Goal: Task Accomplishment & Management: Manage account settings

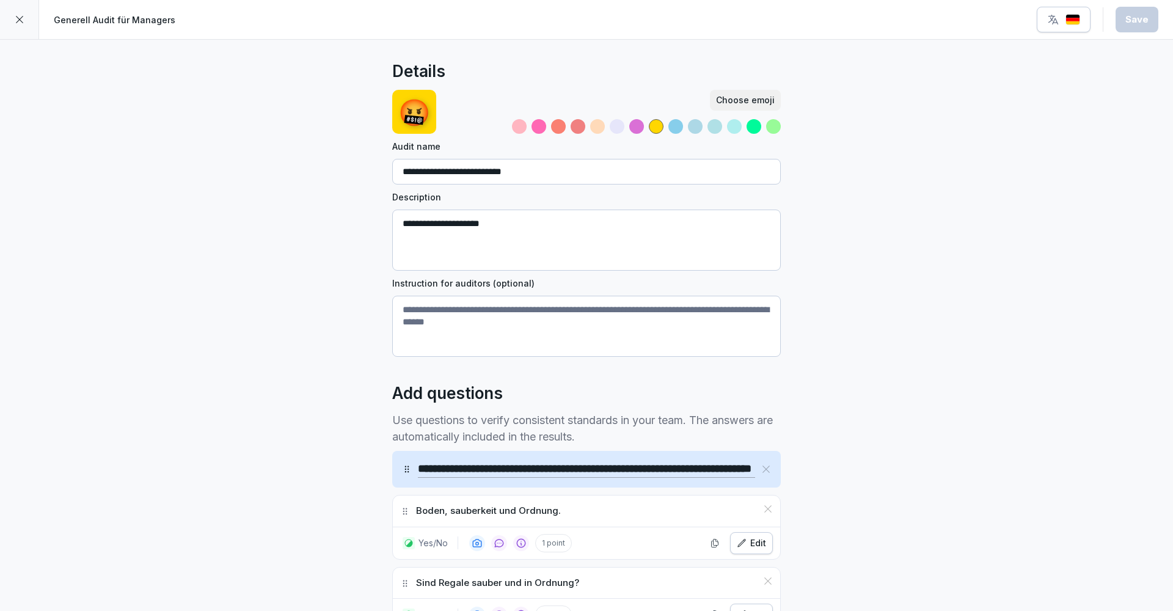
scroll to position [6685, 0]
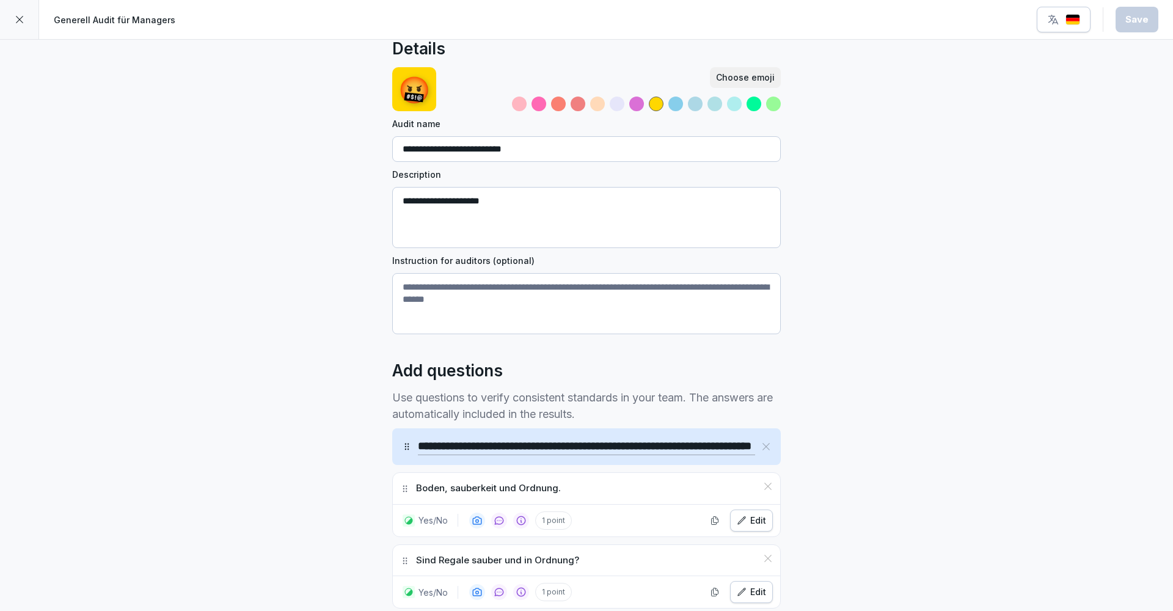
scroll to position [0, 0]
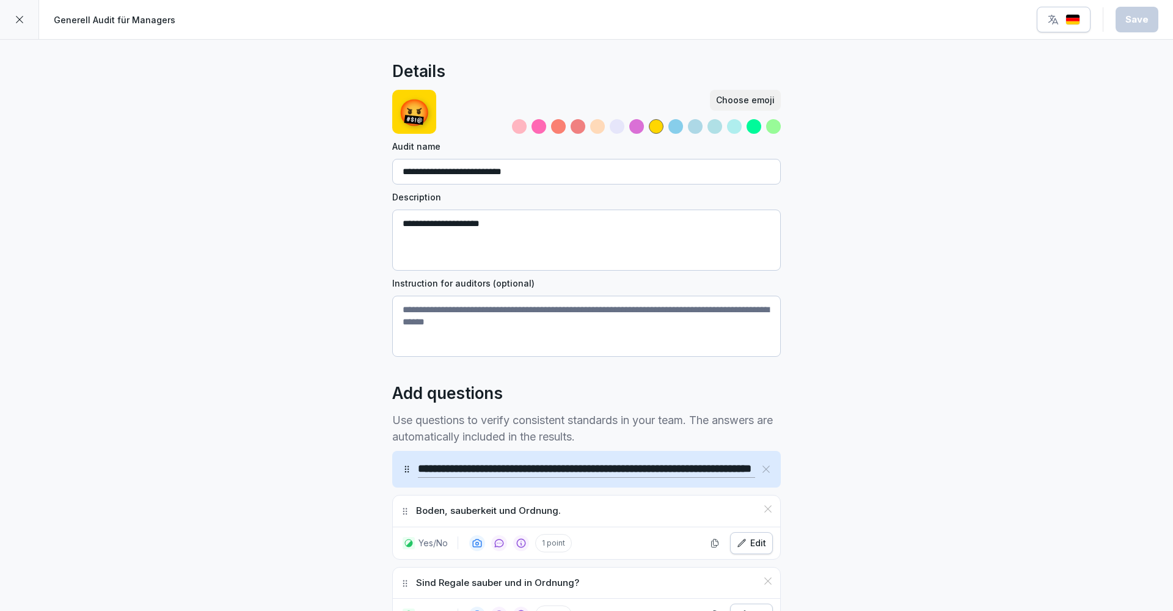
click at [29, 22] on div at bounding box center [19, 19] width 39 height 39
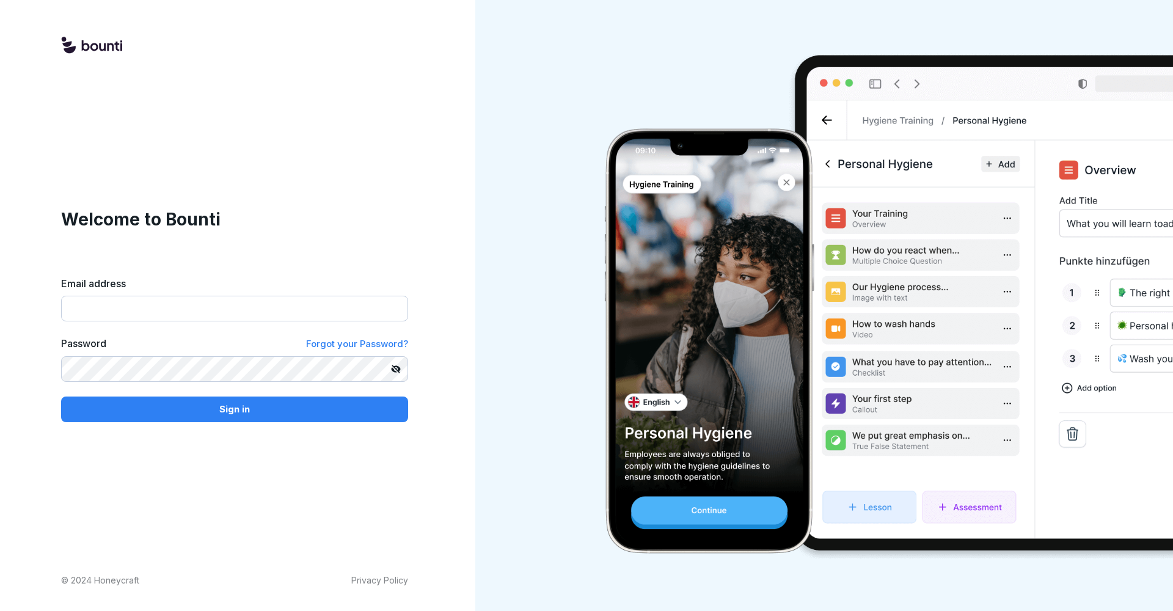
type input "**********"
click at [235, 409] on button "Sign in" at bounding box center [234, 410] width 347 height 26
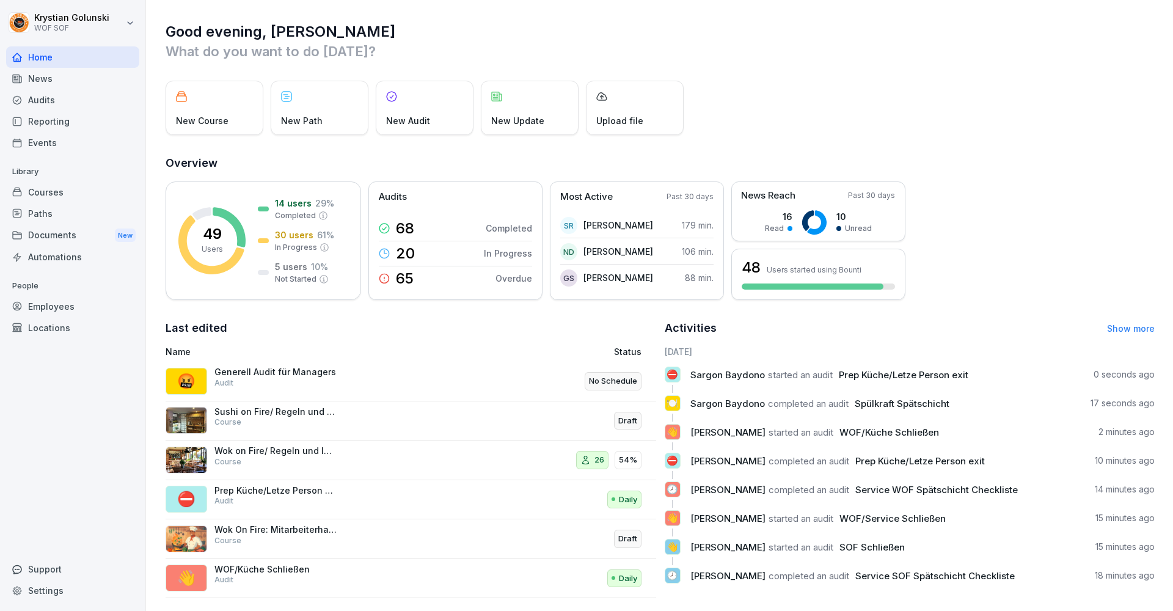
click at [52, 104] on div "Audits" at bounding box center [72, 99] width 133 height 21
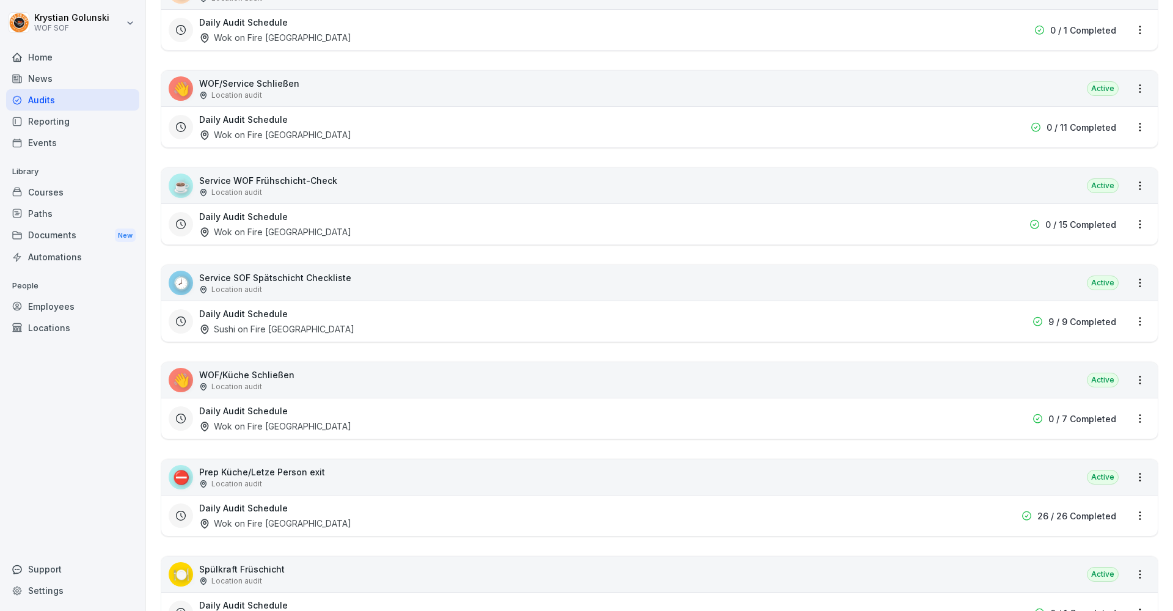
scroll to position [434, 0]
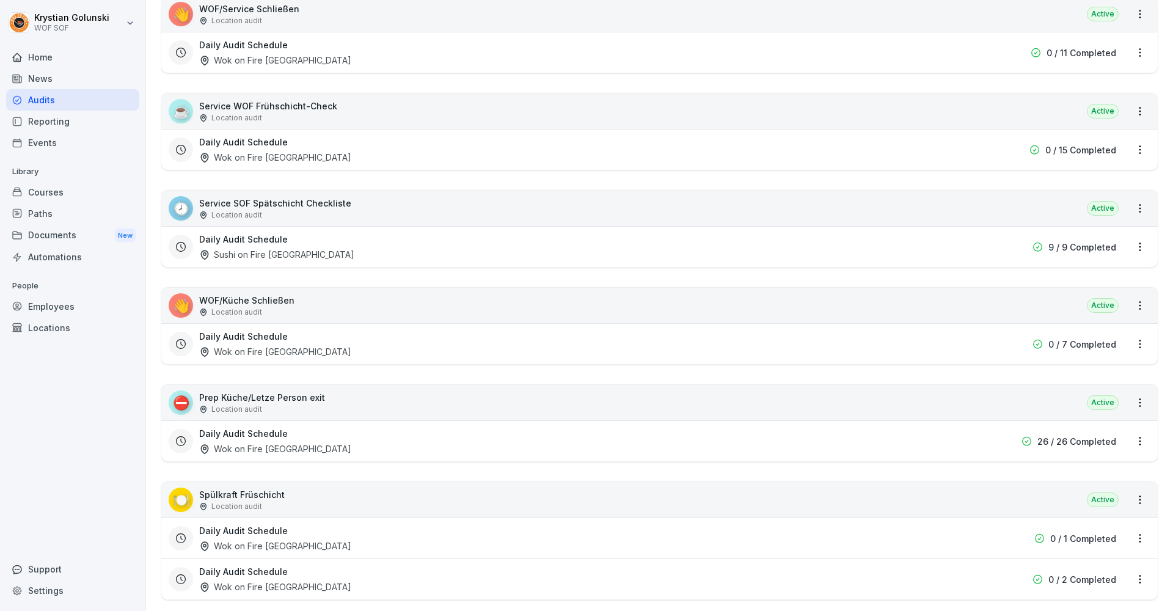
click at [392, 392] on div "⛔ Prep Küche/Letze Person exit Location audit Active" at bounding box center [659, 402] width 997 height 35
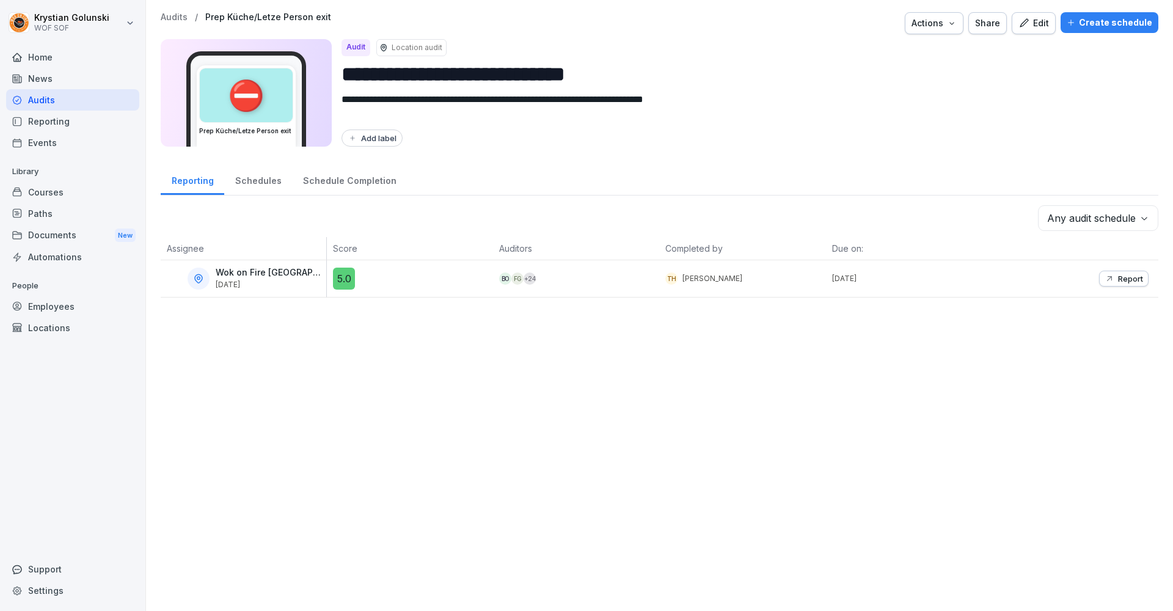
click at [1118, 281] on p "Report" at bounding box center [1130, 279] width 25 height 10
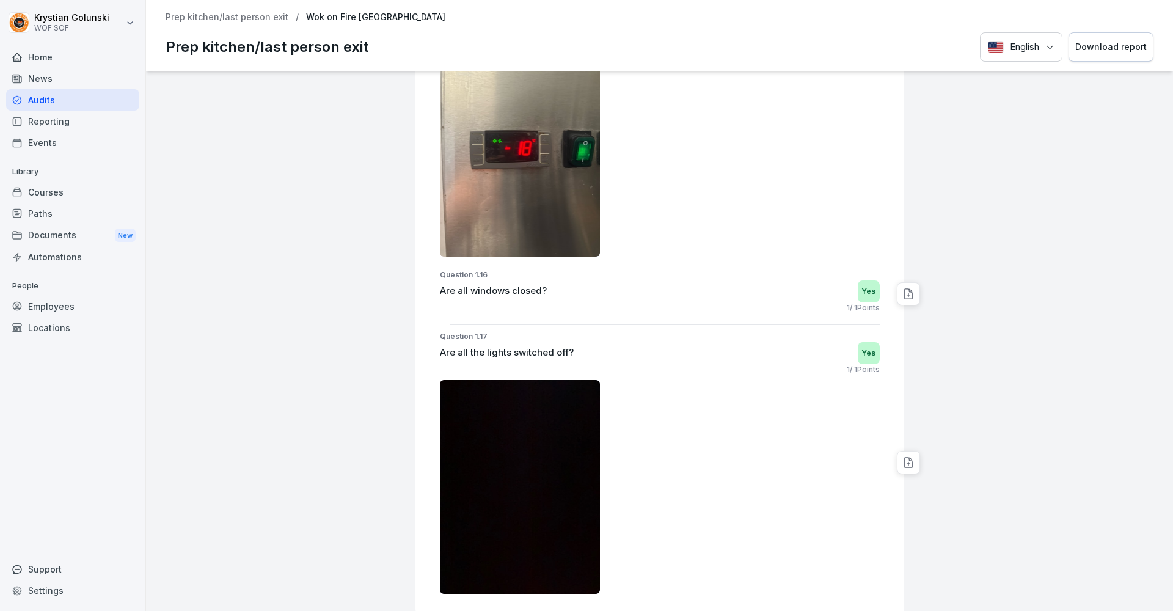
scroll to position [4111, 0]
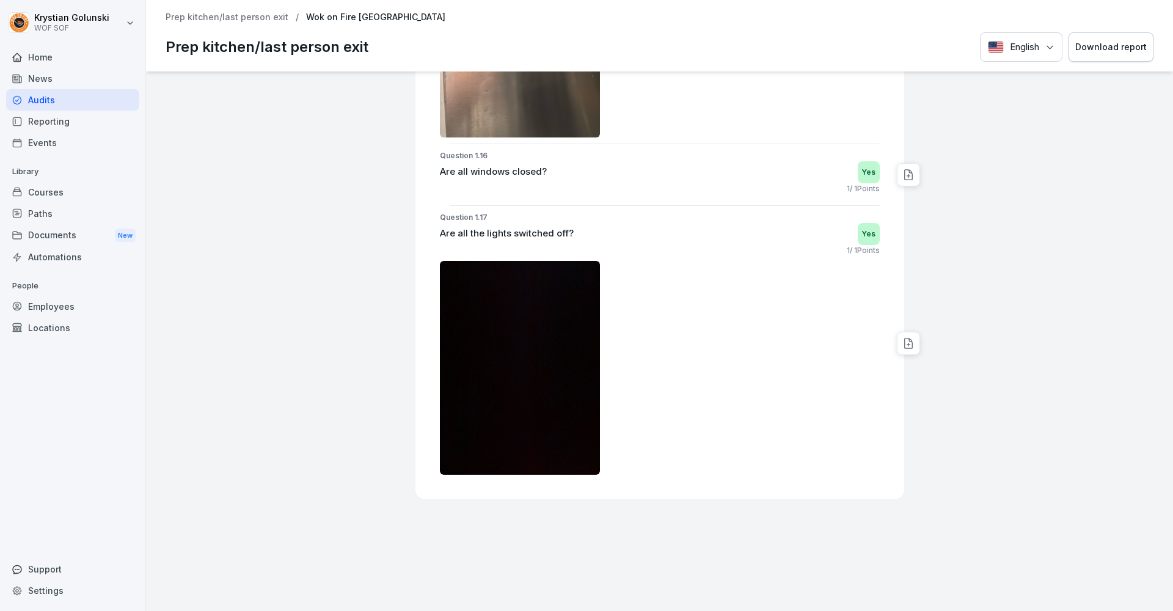
click at [111, 124] on div "Reporting" at bounding box center [72, 121] width 133 height 21
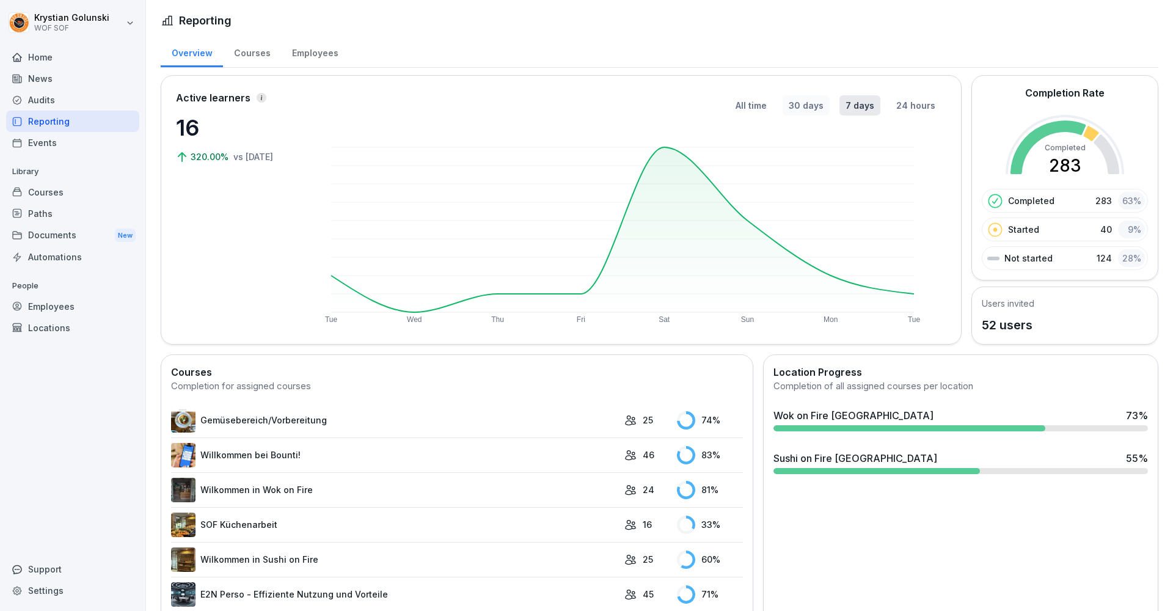
click at [906, 107] on button "24 hours" at bounding box center [915, 105] width 51 height 20
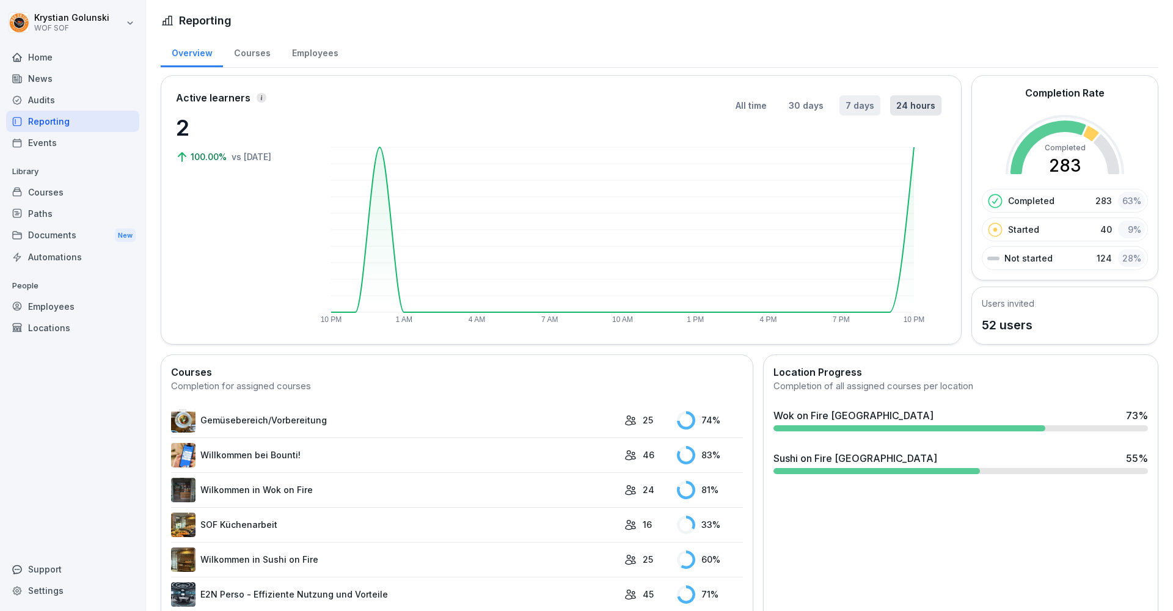
click at [859, 101] on button "7 days" at bounding box center [860, 105] width 41 height 20
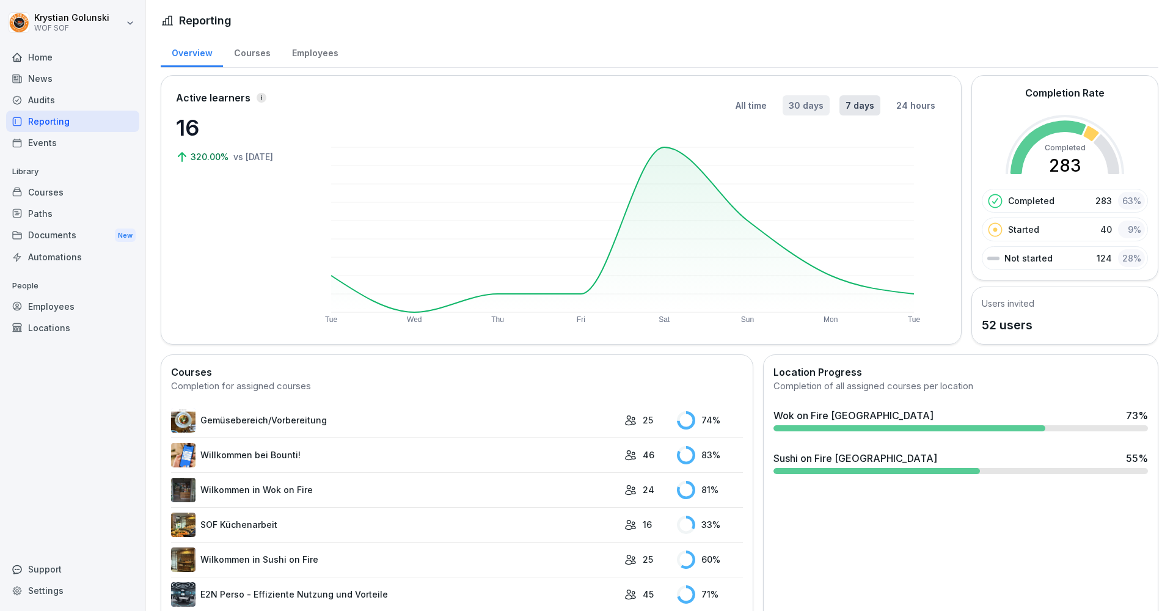
click at [800, 103] on button "30 days" at bounding box center [806, 105] width 47 height 20
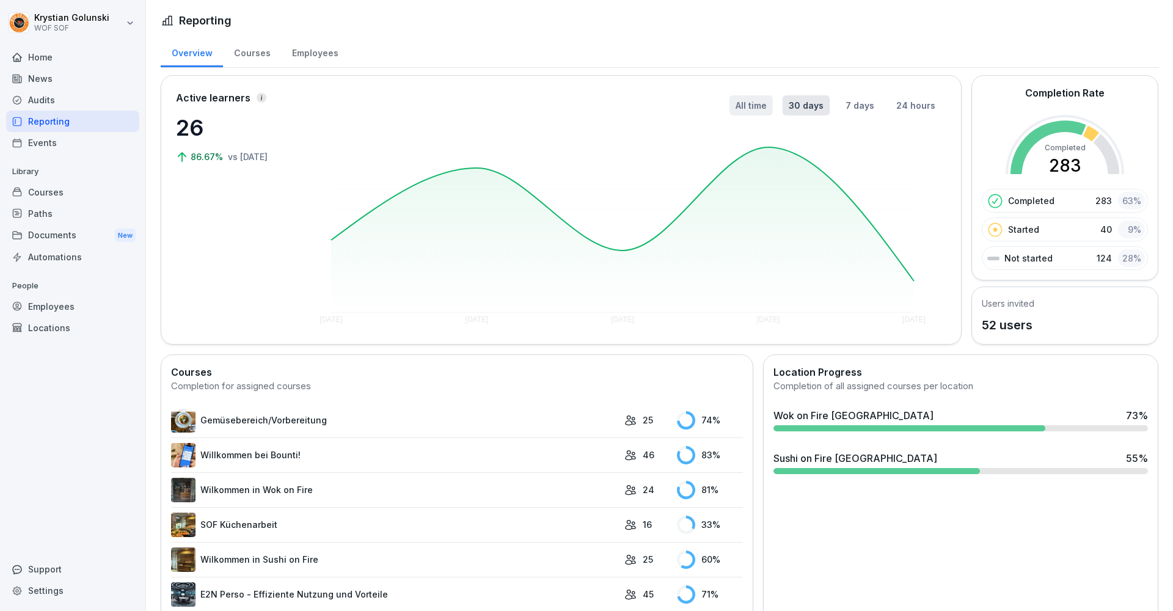
click at [730, 106] on button "All time" at bounding box center [751, 105] width 43 height 20
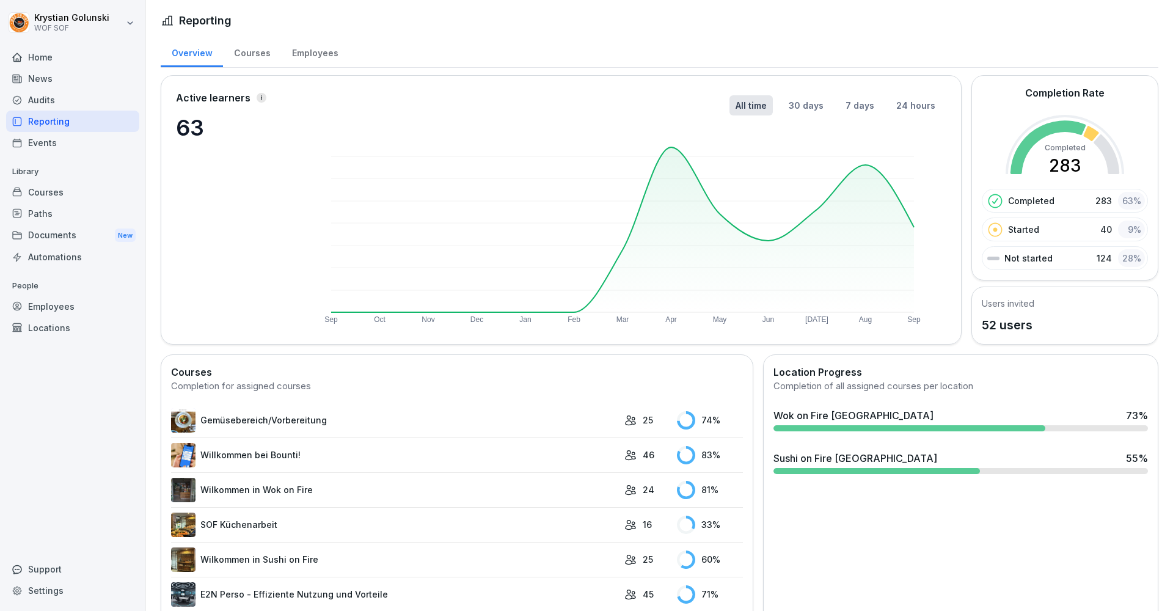
click at [70, 95] on div "Audits" at bounding box center [72, 99] width 133 height 21
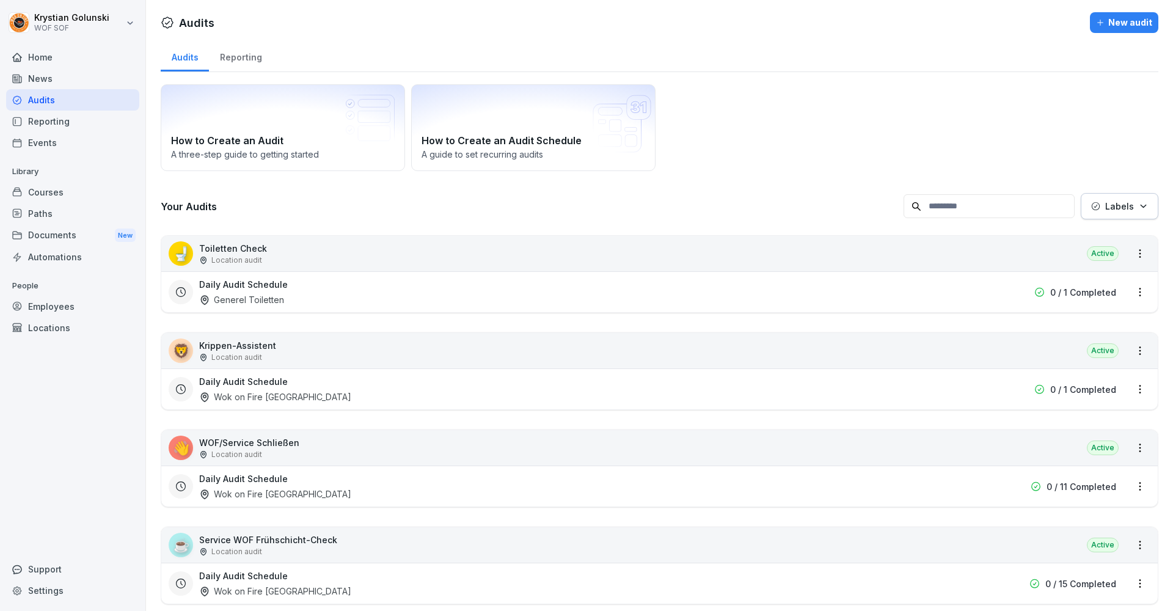
click at [74, 73] on div "News" at bounding box center [72, 78] width 133 height 21
